Goal: Information Seeking & Learning: Find specific fact

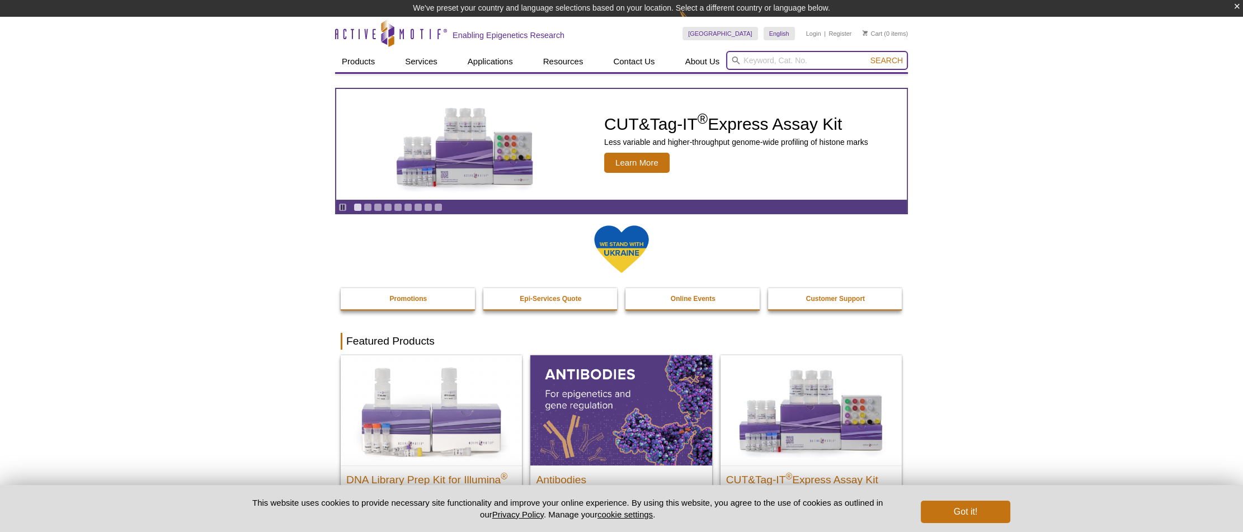
click at [766, 63] on input "search" at bounding box center [817, 60] width 182 height 19
paste input "S9.6"
type input "S9.6"
click at [867, 55] on button "Search" at bounding box center [886, 60] width 39 height 10
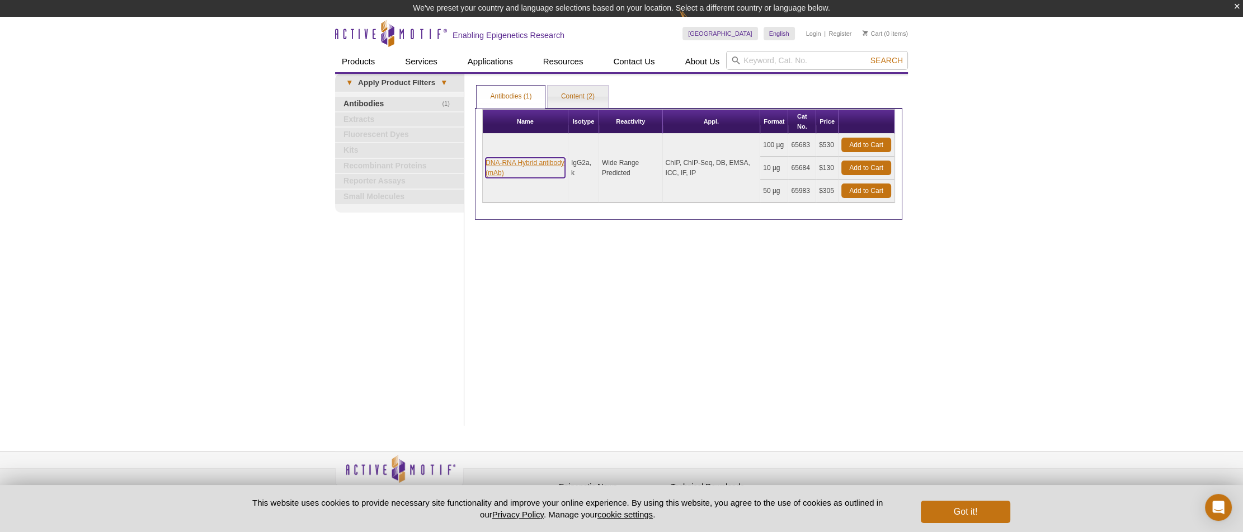
click at [548, 164] on link "DNA-RNA Hybrid antibody (mAb)" at bounding box center [525, 168] width 79 height 20
click at [544, 162] on link "DNA-RNA Hybrid antibody (mAb)" at bounding box center [525, 168] width 79 height 20
